Goal: Information Seeking & Learning: Learn about a topic

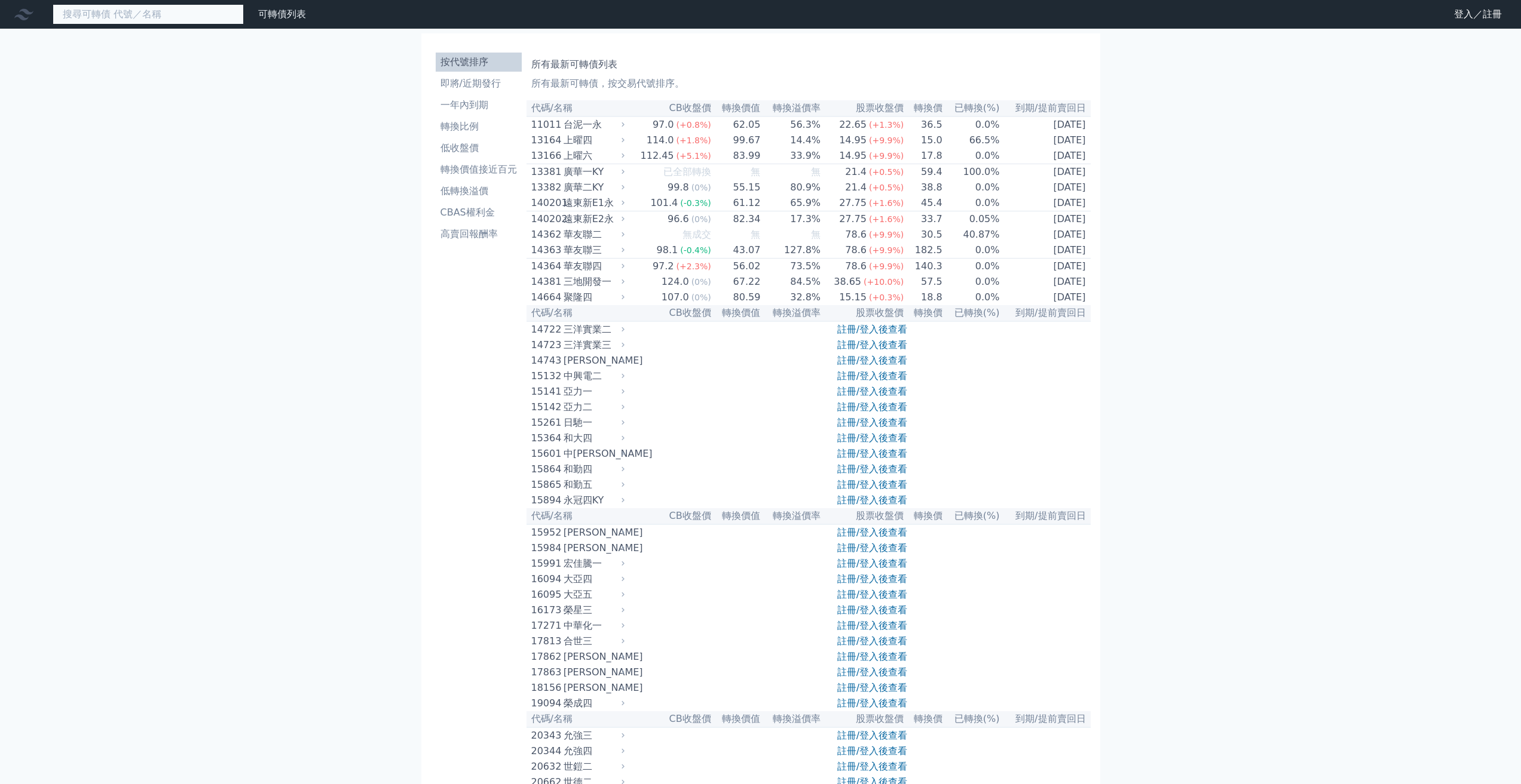
click at [156, 12] on input at bounding box center [148, 14] width 191 height 20
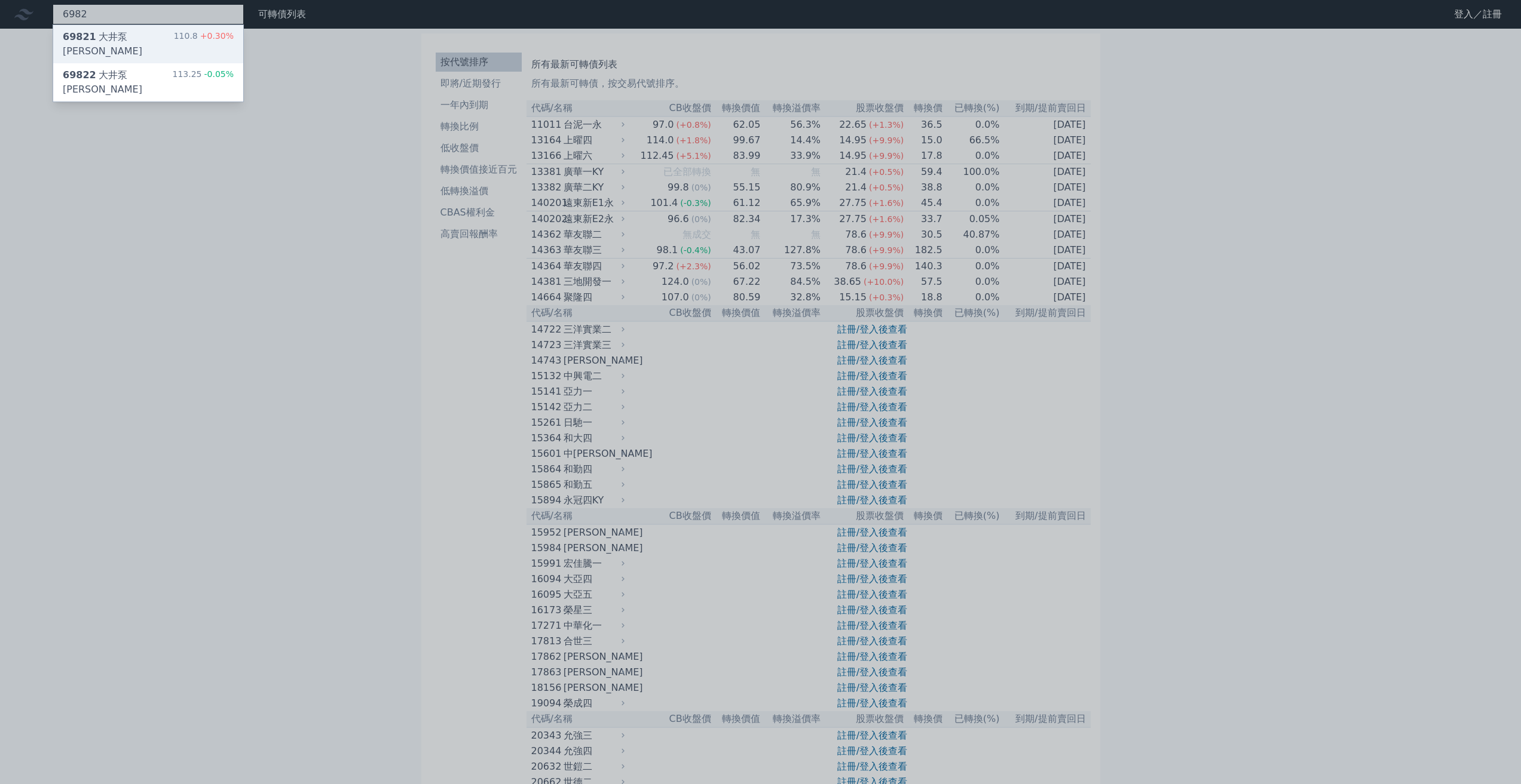
type input "6982"
click at [111, 39] on div "69821 [PERSON_NAME]" at bounding box center [118, 44] width 111 height 29
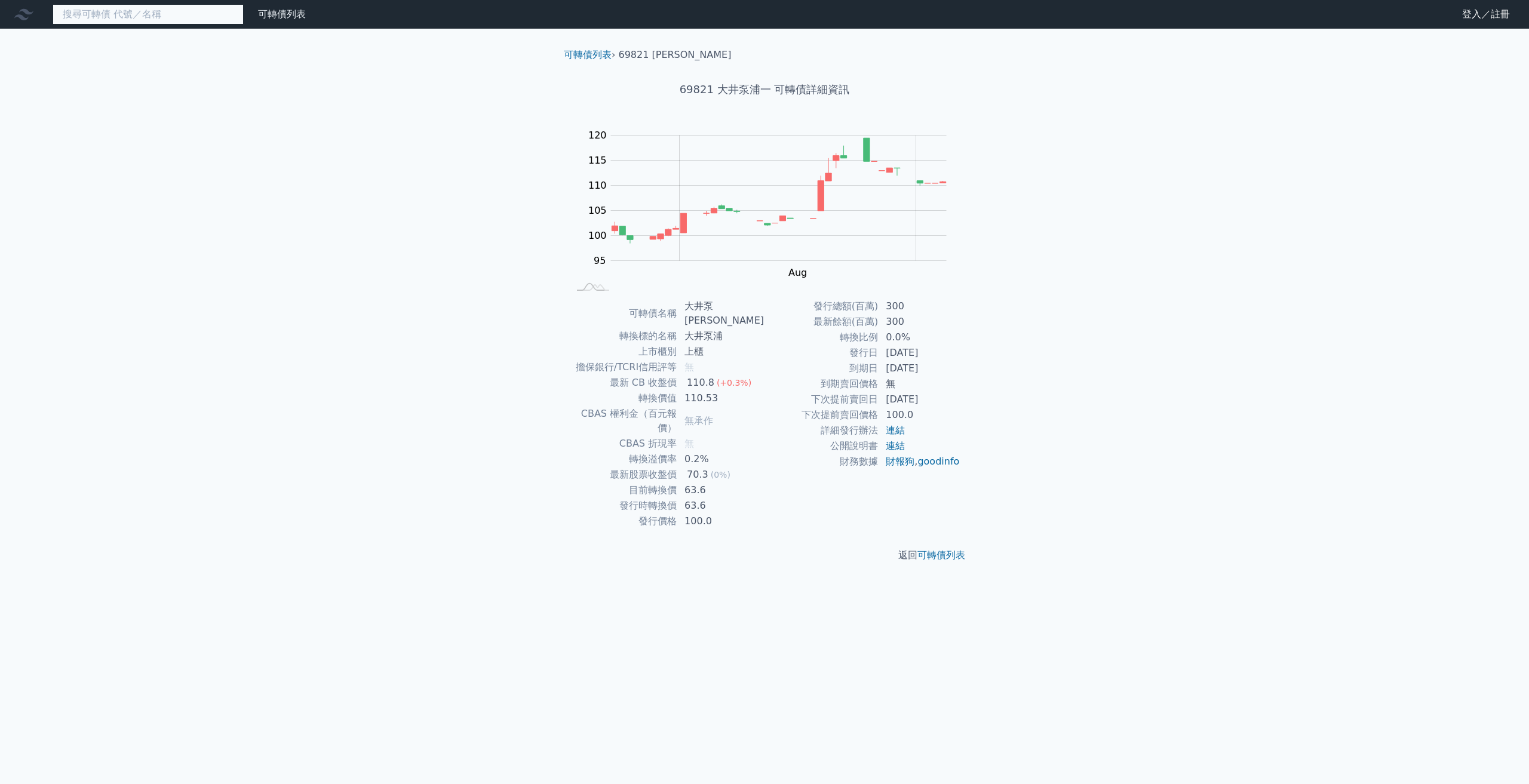
click at [187, 21] on input at bounding box center [148, 14] width 191 height 20
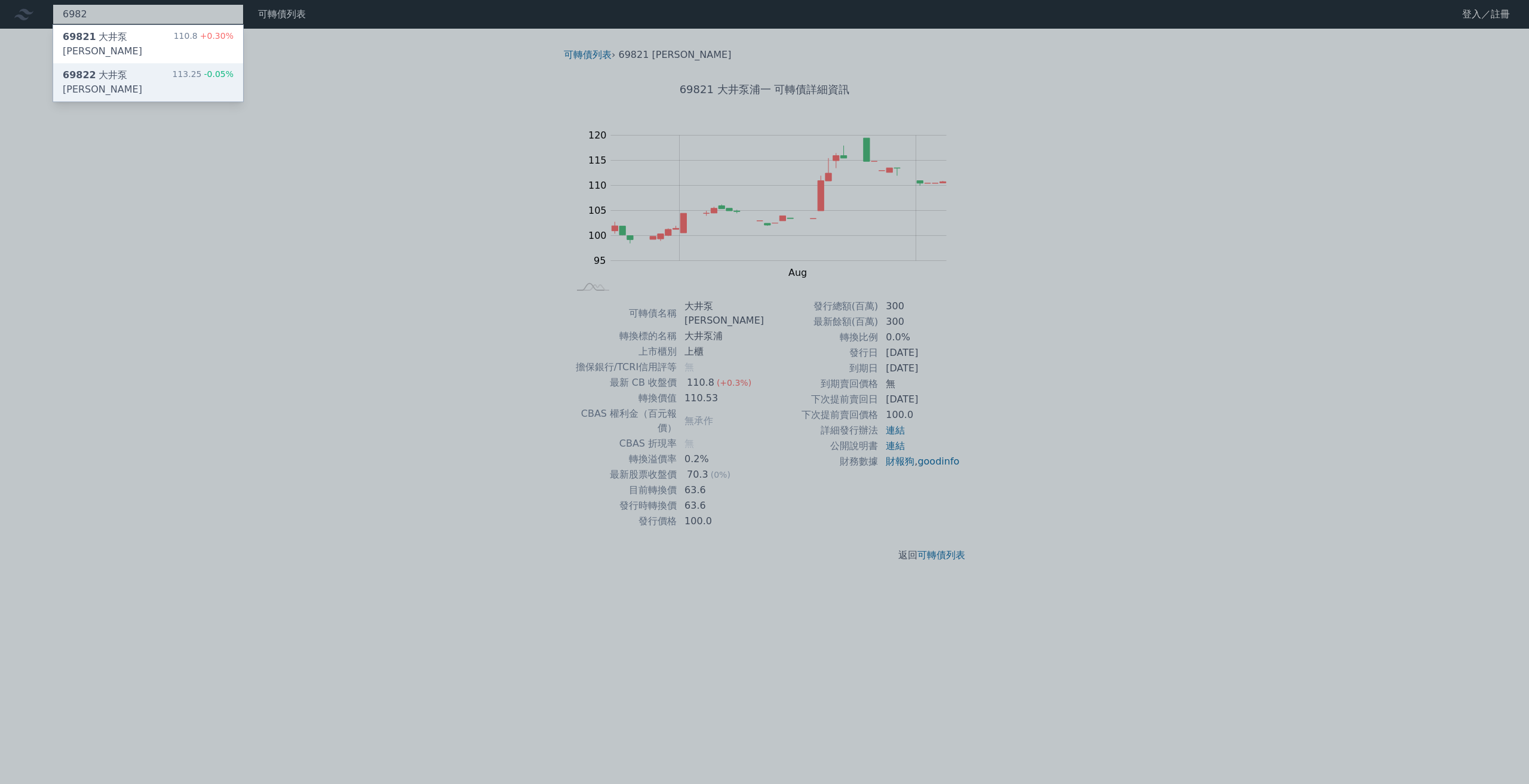
type input "6982"
click at [120, 68] on div "69822 大井泵[PERSON_NAME]" at bounding box center [117, 82] width 109 height 29
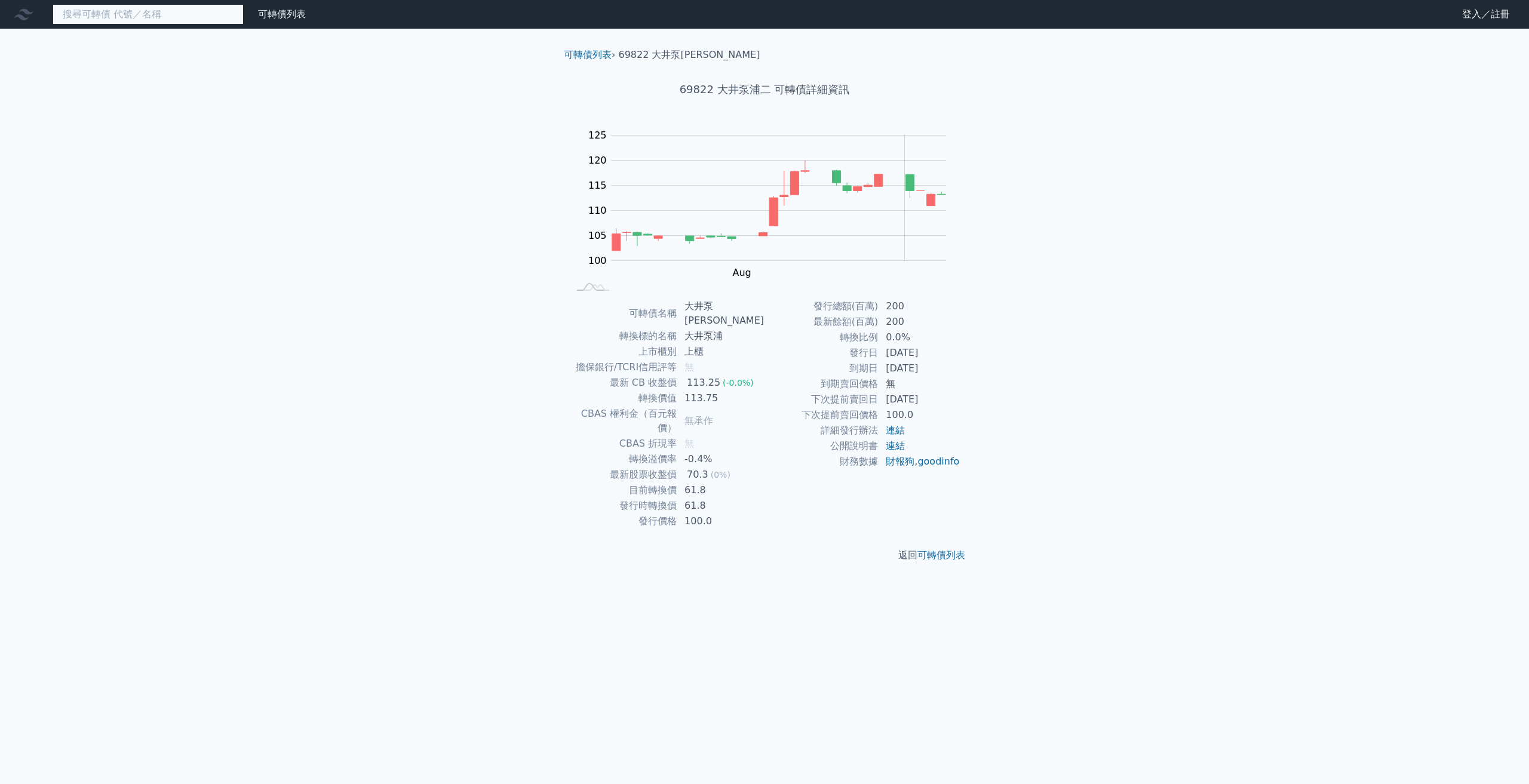
drag, startPoint x: 122, startPoint y: 18, endPoint x: 124, endPoint y: 0, distance: 18.1
click at [122, 18] on input at bounding box center [148, 14] width 191 height 20
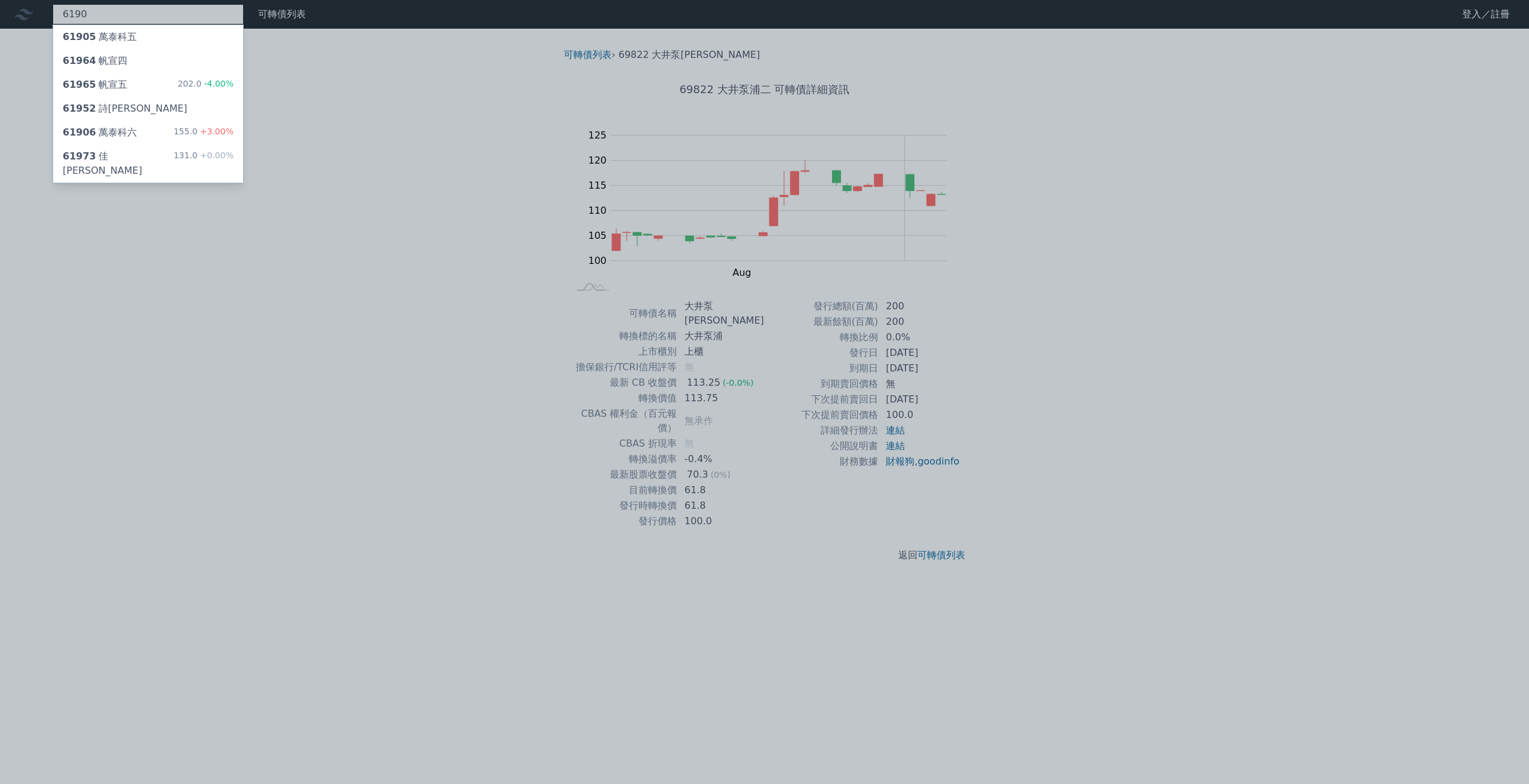
type input "6190"
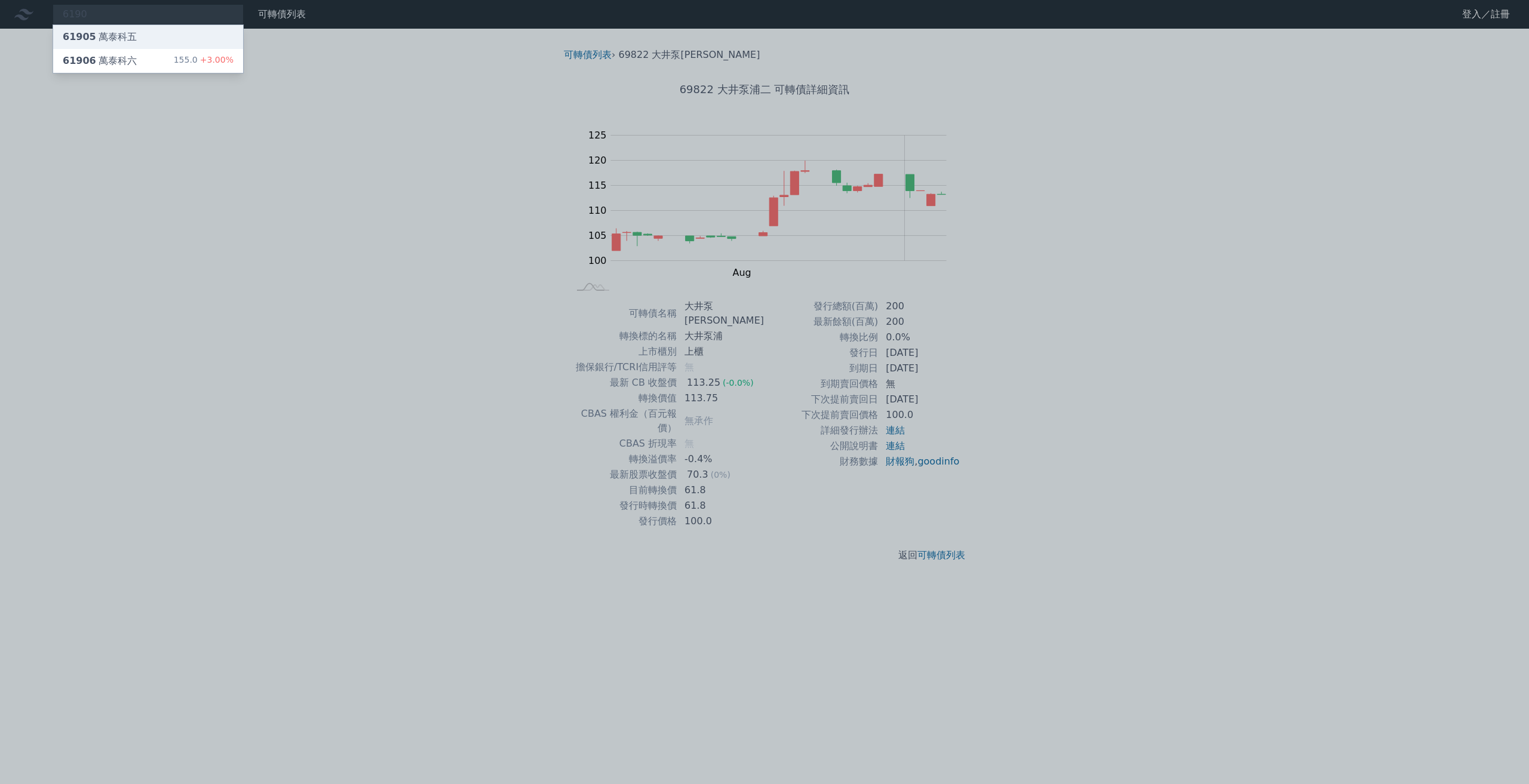
click at [169, 39] on div "61905 萬泰科五" at bounding box center [148, 37] width 190 height 24
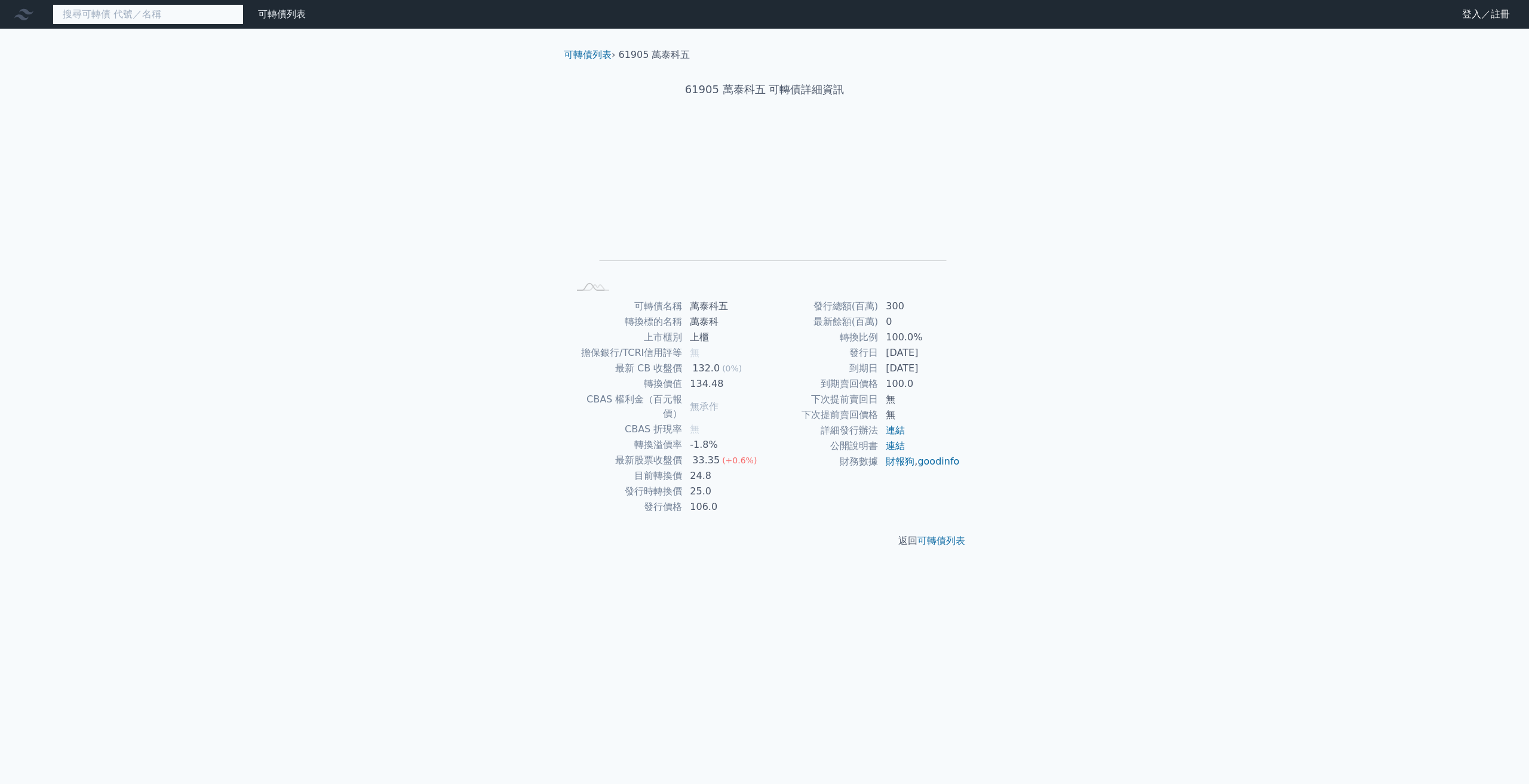
click at [155, 15] on input at bounding box center [148, 14] width 191 height 20
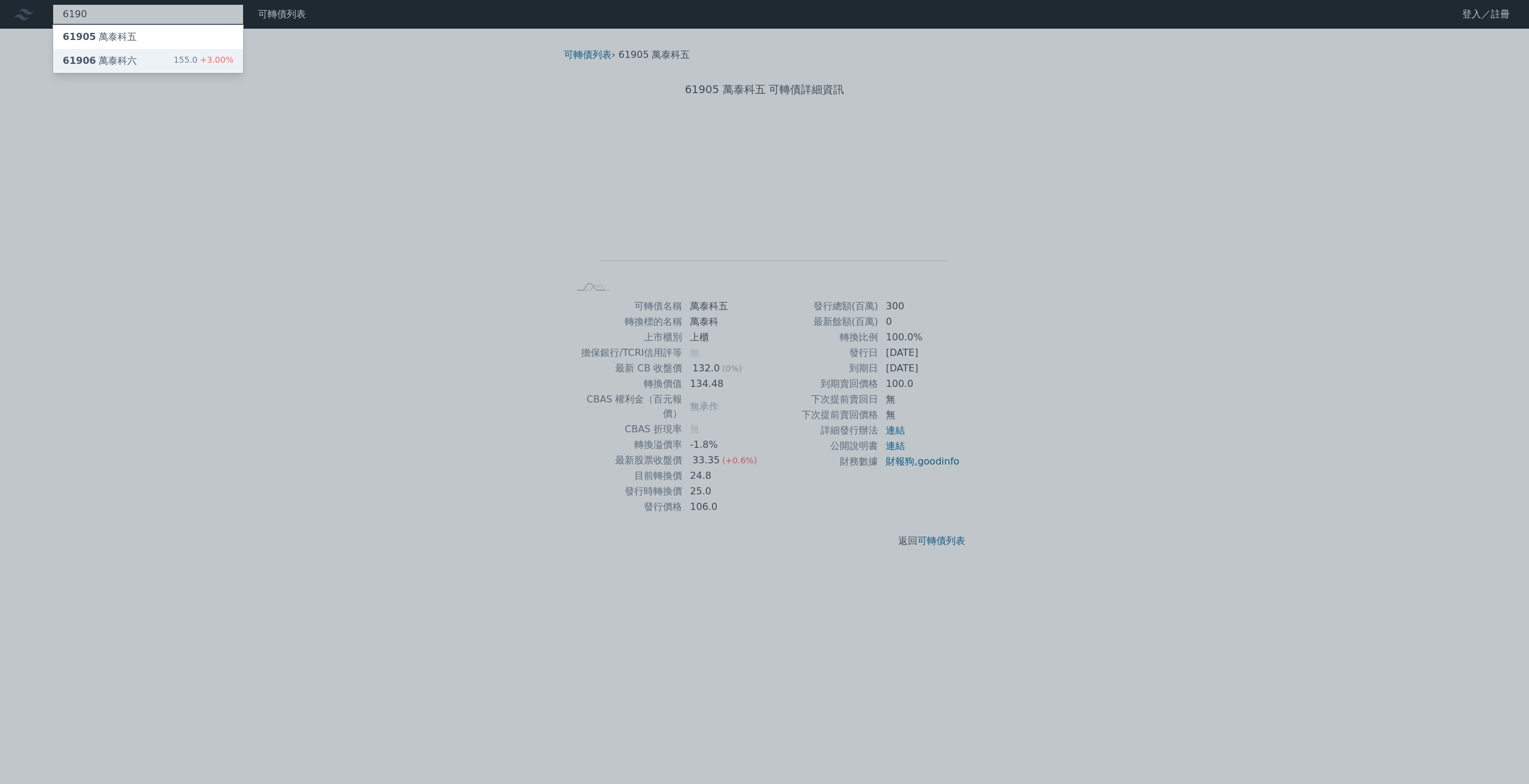
type input "6190"
click at [179, 65] on div "61906 萬泰科六 155.0 +3.00%" at bounding box center [148, 61] width 190 height 24
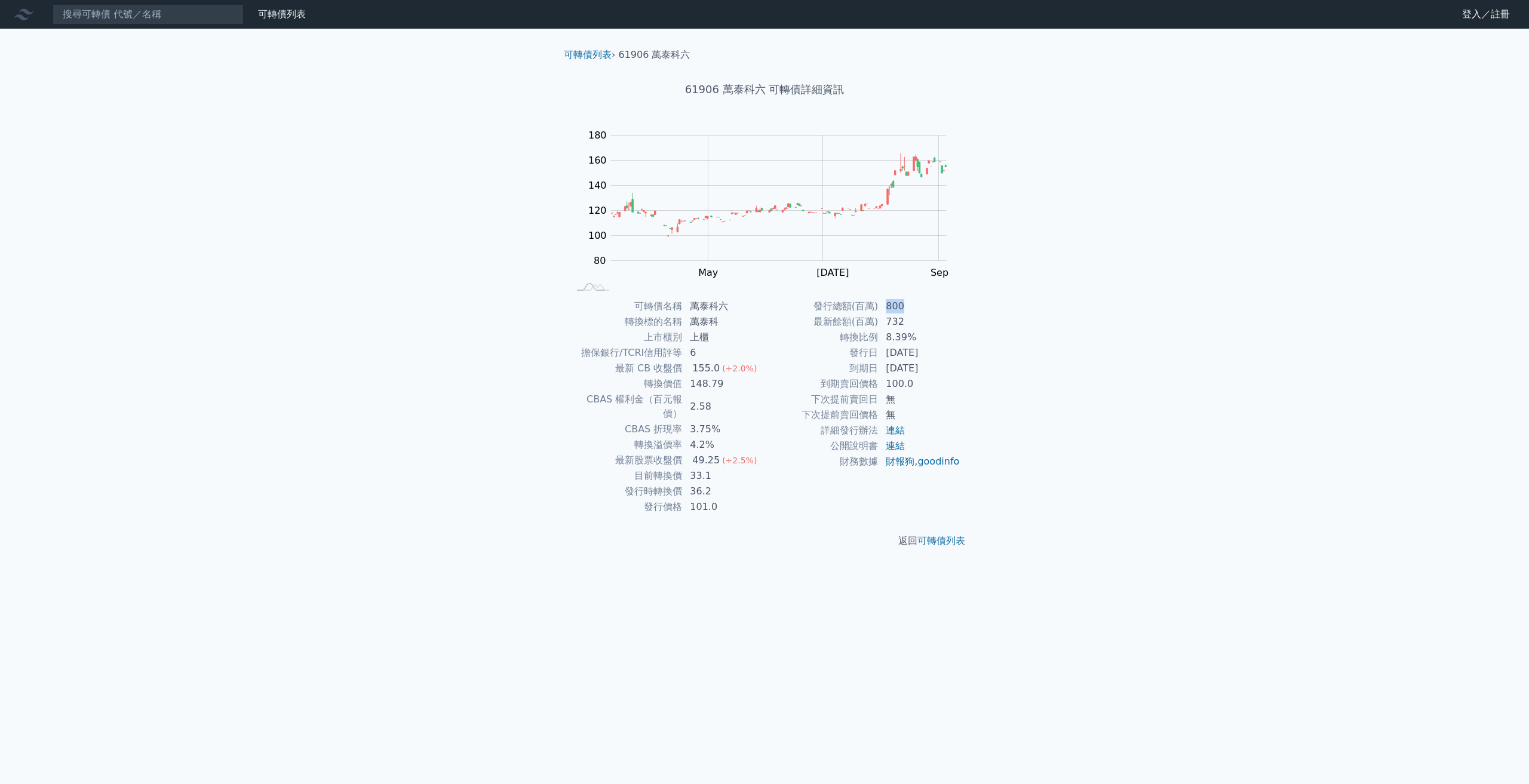
drag, startPoint x: 910, startPoint y: 303, endPoint x: 884, endPoint y: 304, distance: 26.0
click at [884, 304] on td "800" at bounding box center [919, 306] width 82 height 15
